Goal: Information Seeking & Learning: Learn about a topic

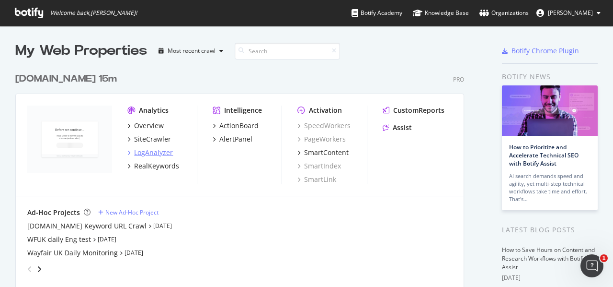
click at [155, 150] on div "LogAnalyzer" at bounding box center [153, 153] width 39 height 10
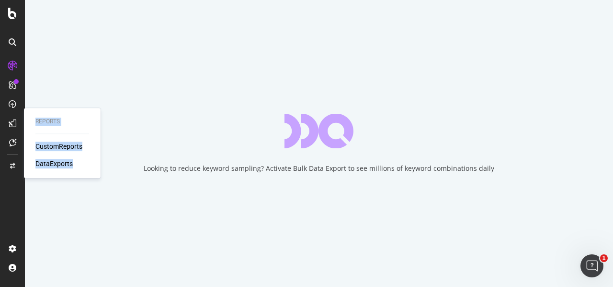
drag, startPoint x: 7, startPoint y: 93, endPoint x: 448, endPoint y: -32, distance: 458.4
click at [448, 0] on html "Reports CustomReports DataExports Looking to reduce keyword sampling? Activate …" at bounding box center [306, 143] width 613 height 287
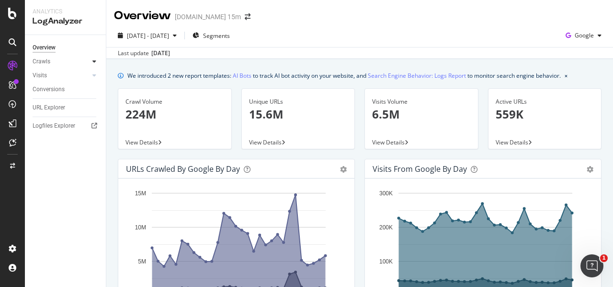
click at [92, 60] on div at bounding box center [95, 62] width 10 height 10
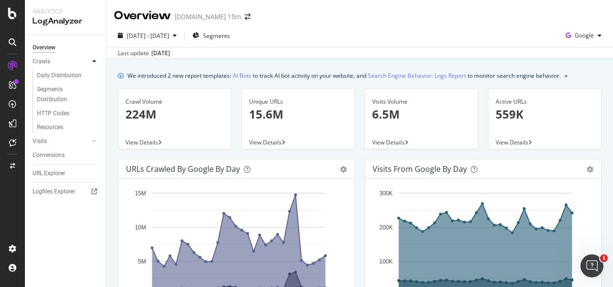
click at [92, 60] on div at bounding box center [95, 62] width 10 height 10
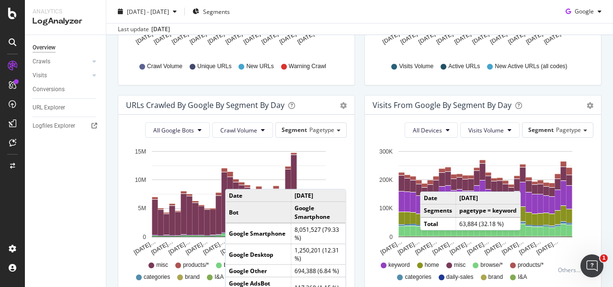
scroll to position [260, 0]
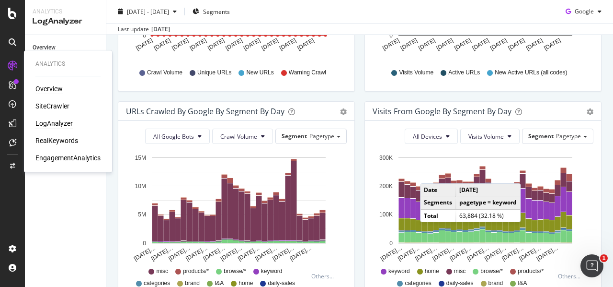
click at [47, 89] on div "Overview" at bounding box center [48, 89] width 27 height 10
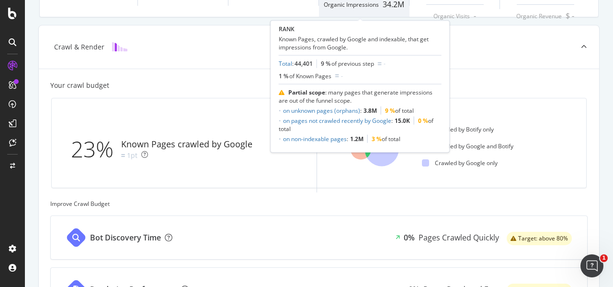
scroll to position [205, 0]
